Goal: Task Accomplishment & Management: Complete application form

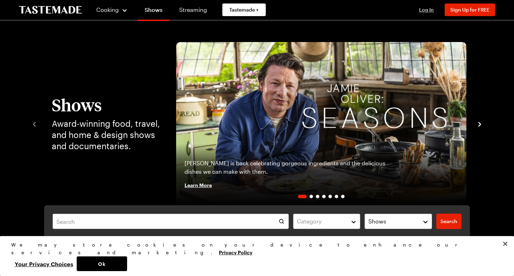
click at [425, 10] on span "Log In" at bounding box center [426, 10] width 15 height 6
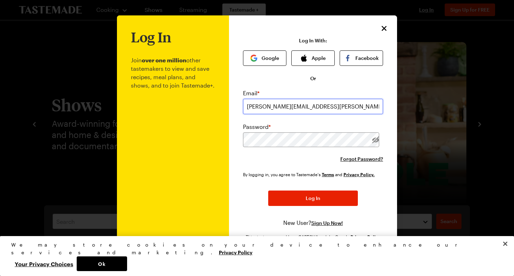
type input "[PERSON_NAME][EMAIL_ADDRESS][PERSON_NAME][DOMAIN_NAME]"
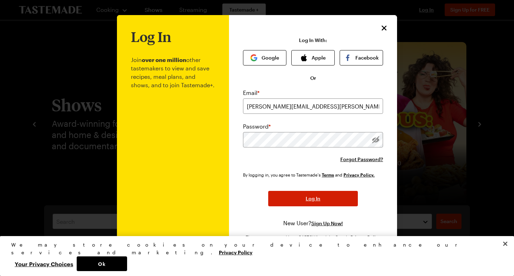
click at [310, 196] on span "Log In" at bounding box center [313, 198] width 15 height 7
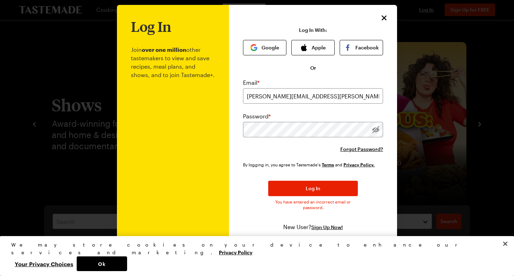
scroll to position [7, 0]
click at [384, 17] on icon "Close" at bounding box center [384, 17] width 5 height 5
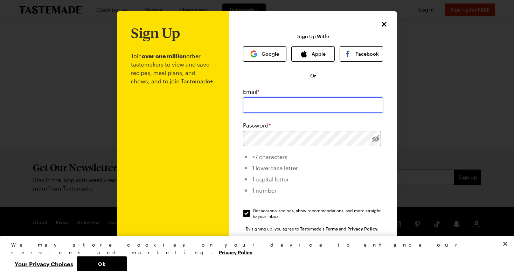
click at [318, 108] on input "email" at bounding box center [313, 104] width 140 height 15
type input "[PERSON_NAME][EMAIL_ADDRESS][PERSON_NAME][DOMAIN_NAME]"
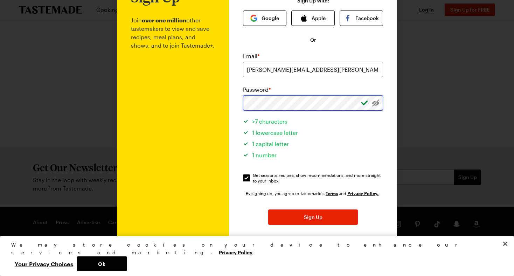
scroll to position [35, 0]
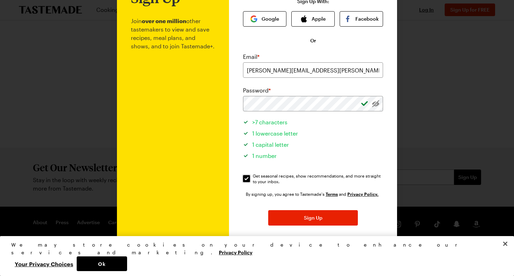
click at [244, 181] on input "Get seasonal recipes, show recommendations, and more straight to your inbox. Ge…" at bounding box center [246, 178] width 7 height 7
checkbox input "false"
click at [323, 216] on button "Sign Up" at bounding box center [313, 217] width 90 height 15
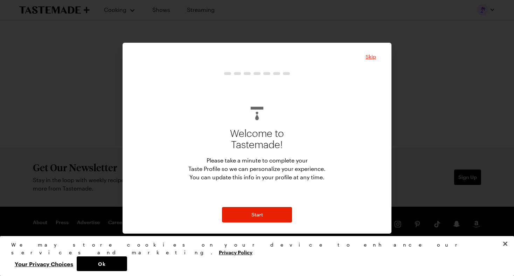
click at [370, 55] on span "Skip" at bounding box center [371, 56] width 11 height 7
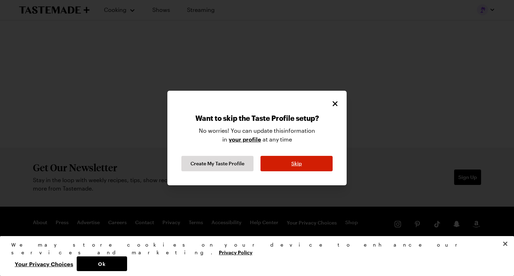
click at [299, 166] on span "Skip" at bounding box center [296, 163] width 11 height 7
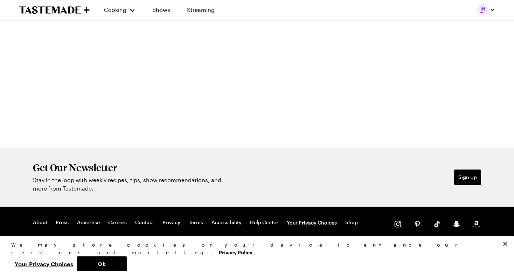
click at [63, 8] on icon "To Tastemade Home Page" at bounding box center [54, 10] width 71 height 8
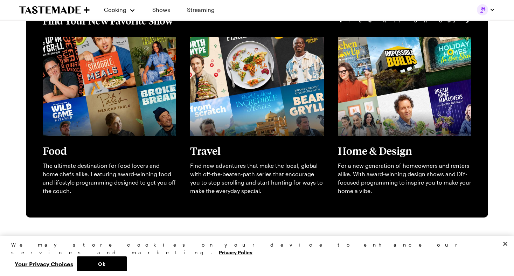
scroll to position [214, 0]
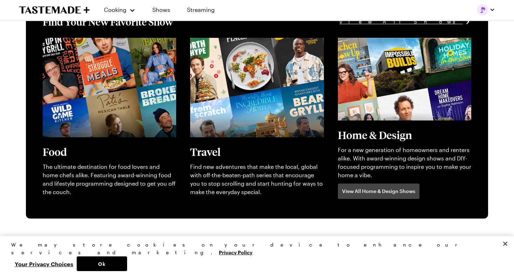
click at [375, 45] on link "View full content for [object Object]" at bounding box center [386, 42] width 96 height 7
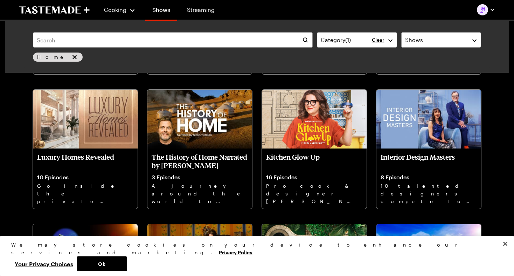
scroll to position [176, 0]
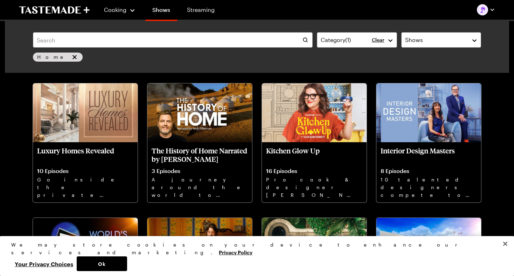
click at [505, 251] on button "Close" at bounding box center [505, 243] width 15 height 15
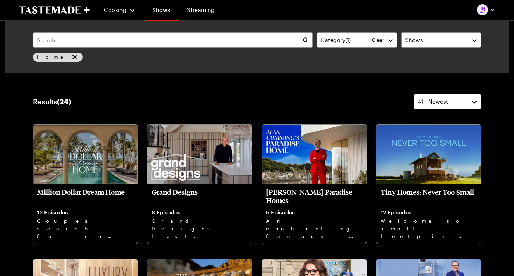
scroll to position [0, 0]
